Goal: Task Accomplishment & Management: Complete application form

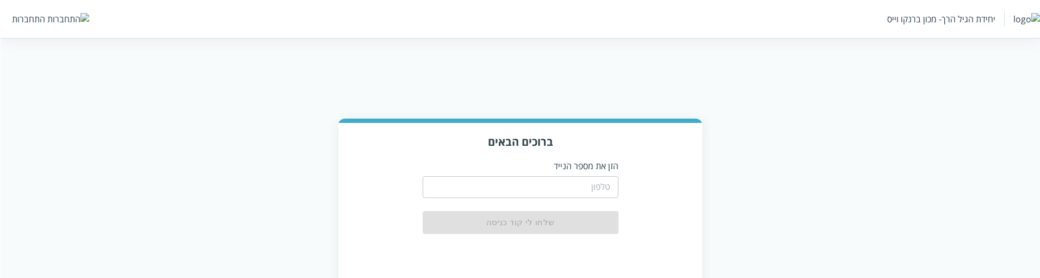
scroll to position [90, 0]
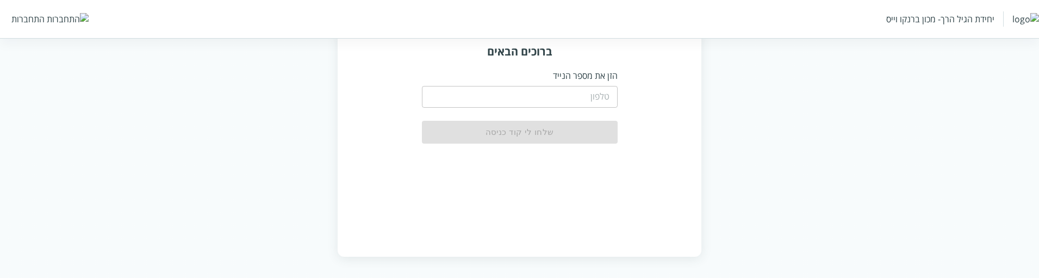
click at [574, 100] on input "tel" at bounding box center [520, 97] width 196 height 22
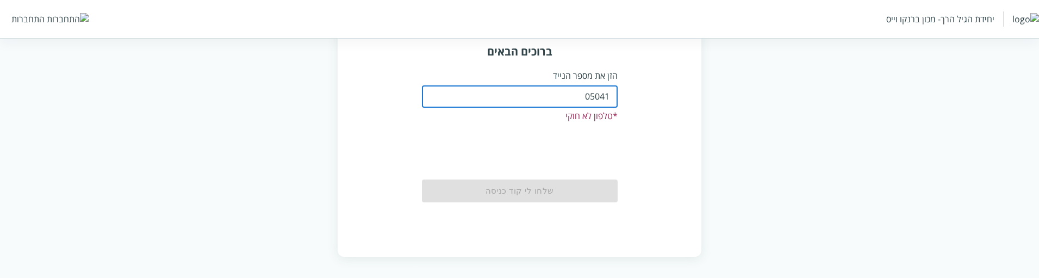
type input "0504199999"
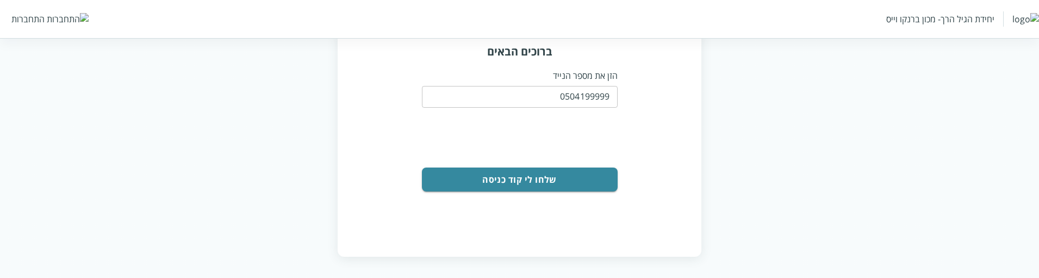
click at [572, 178] on button "שלחו לי קוד כניסה" at bounding box center [520, 179] width 196 height 24
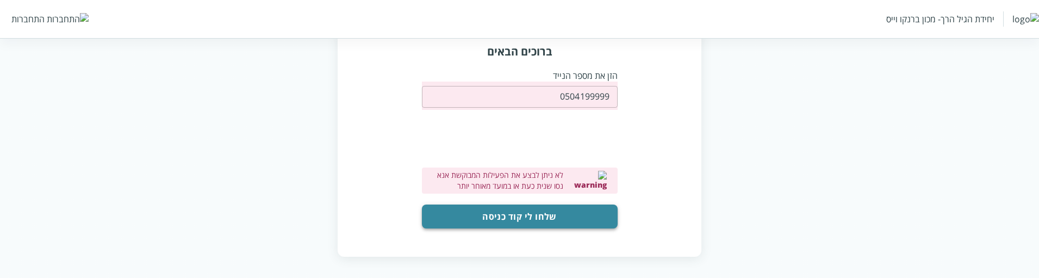
click at [546, 221] on button "שלחו לי קוד כניסה" at bounding box center [520, 216] width 196 height 24
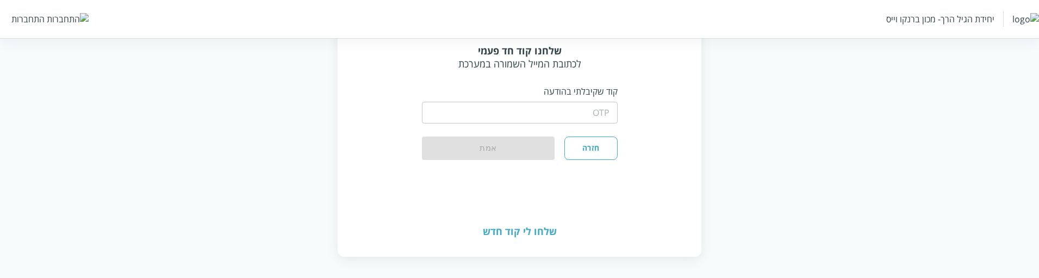
click at [599, 116] on input "string" at bounding box center [520, 113] width 196 height 22
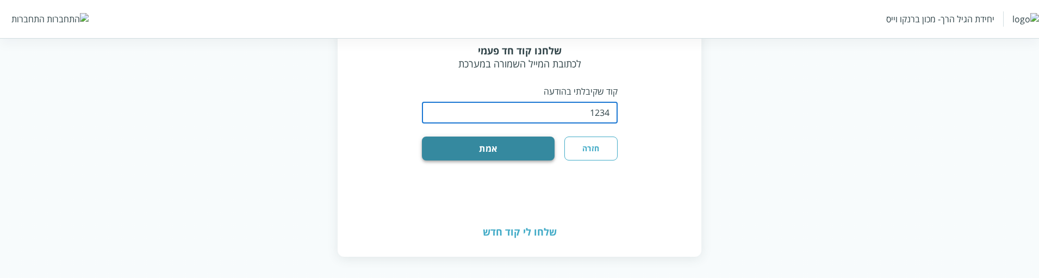
type input "1234"
click at [532, 159] on button "אמת" at bounding box center [488, 148] width 133 height 24
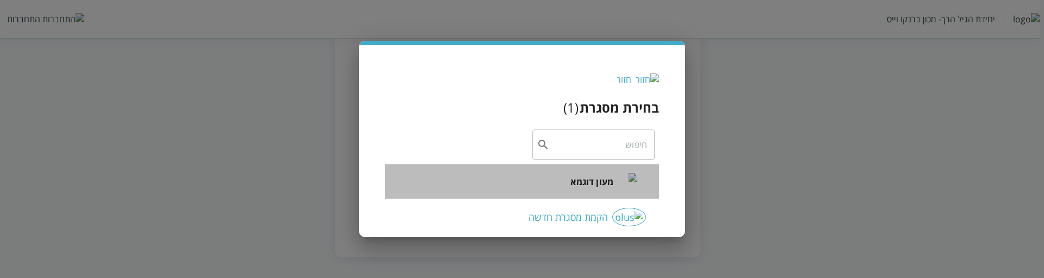
click at [597, 183] on span "מעון דוגמא" at bounding box center [591, 181] width 43 height 13
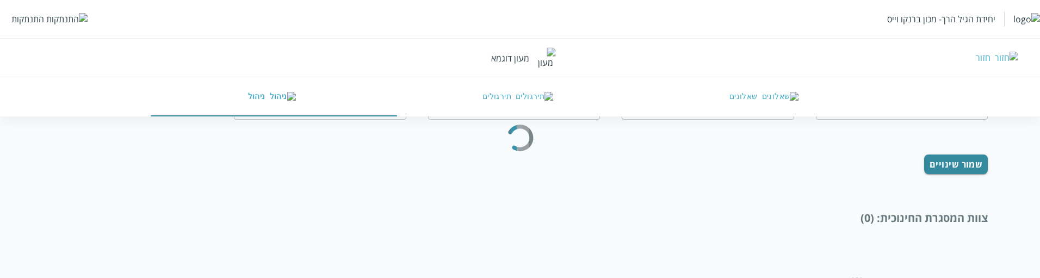
type input "שושנה ה"
type input "0504177777"
